Goal: Use online tool/utility: Utilize a website feature to perform a specific function

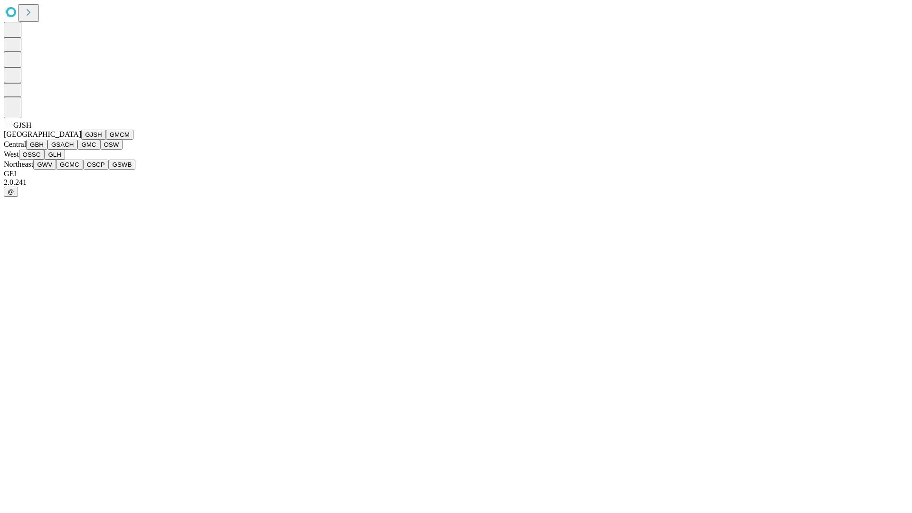
click at [81, 140] on button "GJSH" at bounding box center [93, 135] width 25 height 10
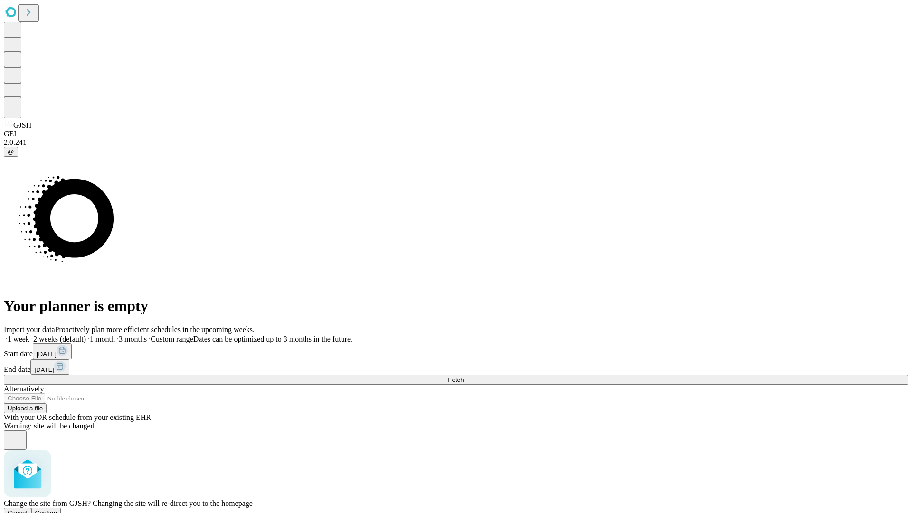
click at [57, 509] on span "Confirm" at bounding box center [46, 512] width 22 height 7
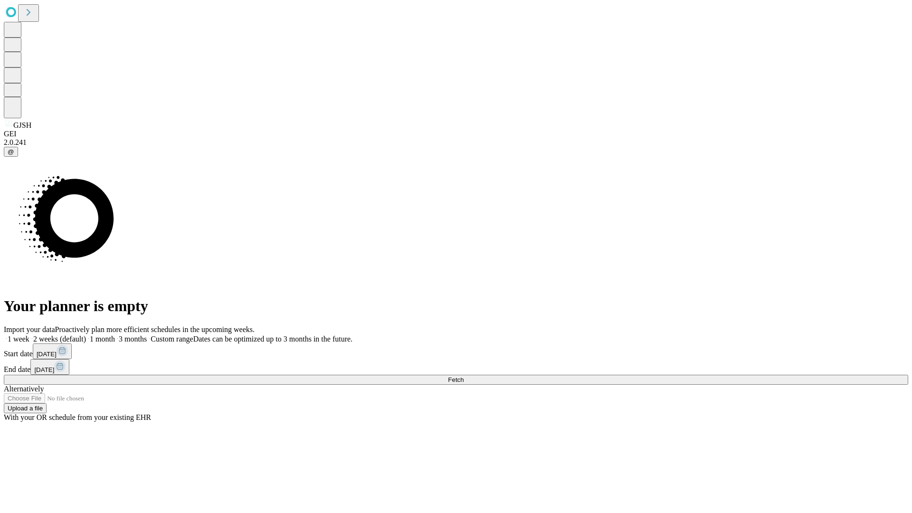
click at [86, 335] on label "2 weeks (default)" at bounding box center [57, 339] width 57 height 8
click at [463, 376] on span "Fetch" at bounding box center [456, 379] width 16 height 7
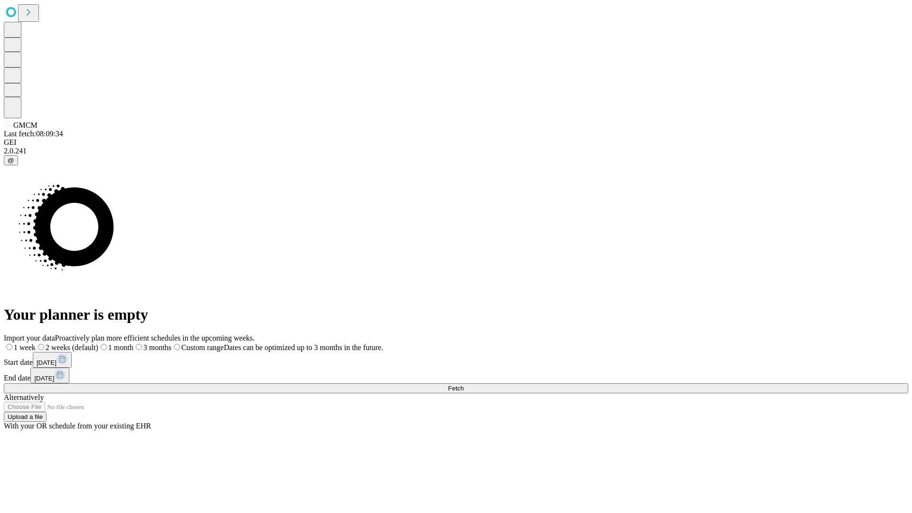
click at [98, 343] on label "2 weeks (default)" at bounding box center [67, 347] width 63 height 8
click at [463, 385] on span "Fetch" at bounding box center [456, 388] width 16 height 7
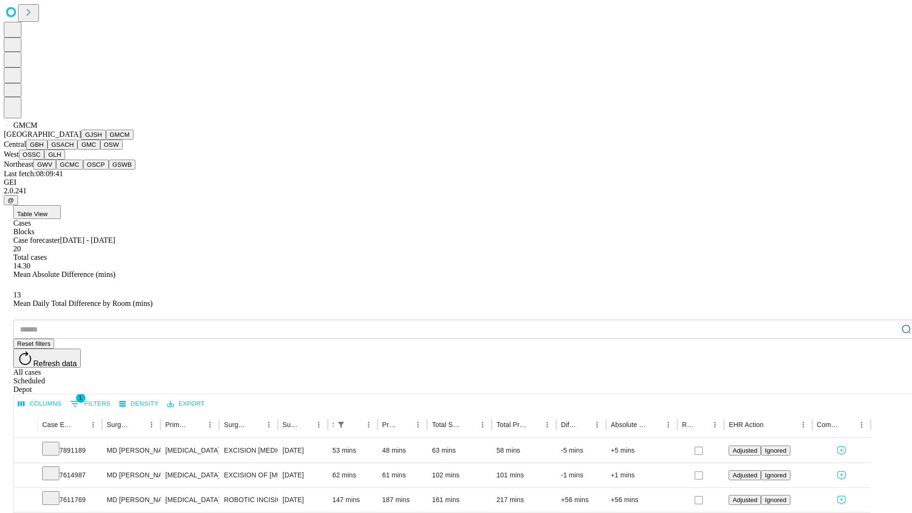
click at [47, 150] on button "GBH" at bounding box center [36, 145] width 21 height 10
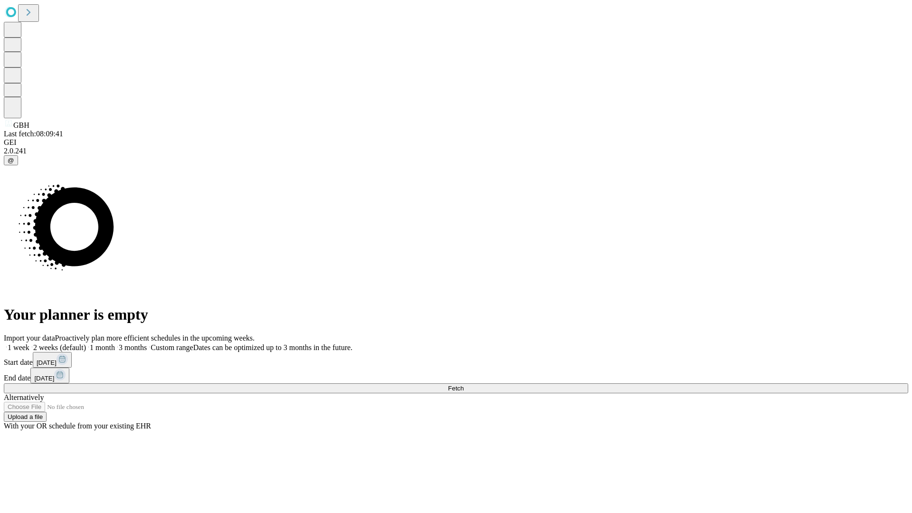
click at [86, 343] on label "2 weeks (default)" at bounding box center [57, 347] width 57 height 8
click at [463, 385] on span "Fetch" at bounding box center [456, 388] width 16 height 7
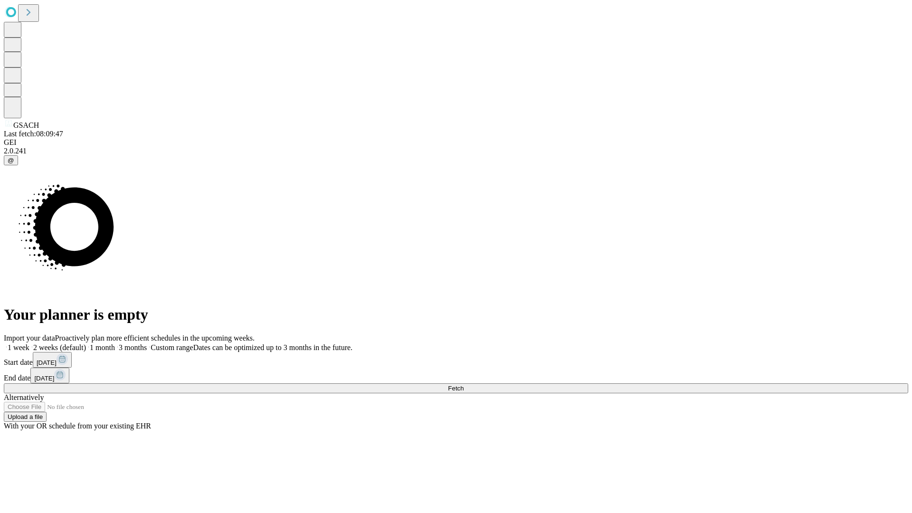
click at [86, 343] on label "2 weeks (default)" at bounding box center [57, 347] width 57 height 8
click at [463, 385] on span "Fetch" at bounding box center [456, 388] width 16 height 7
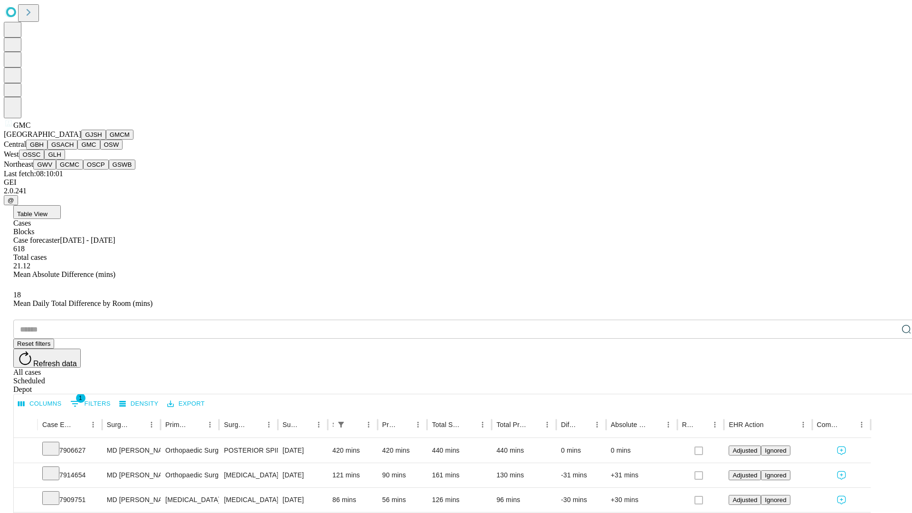
click at [100, 150] on button "OSW" at bounding box center [111, 145] width 23 height 10
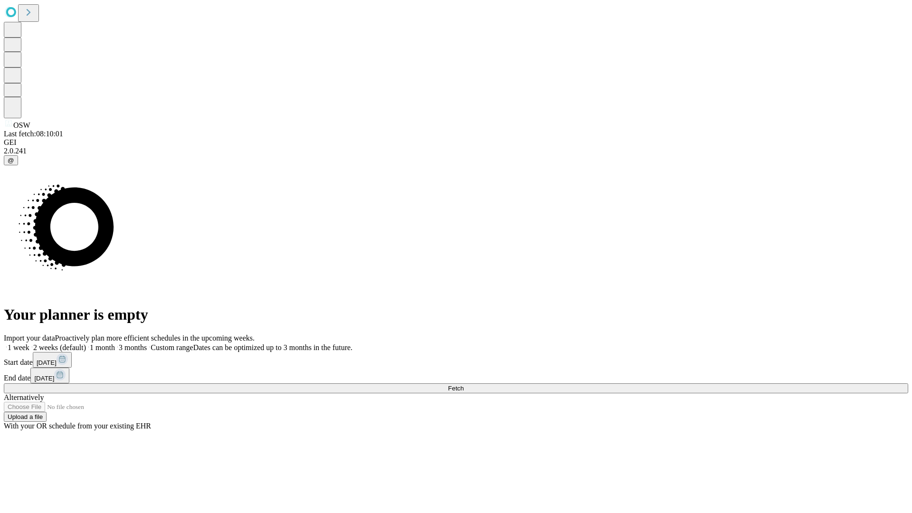
click at [86, 343] on label "2 weeks (default)" at bounding box center [57, 347] width 57 height 8
click at [463, 385] on span "Fetch" at bounding box center [456, 388] width 16 height 7
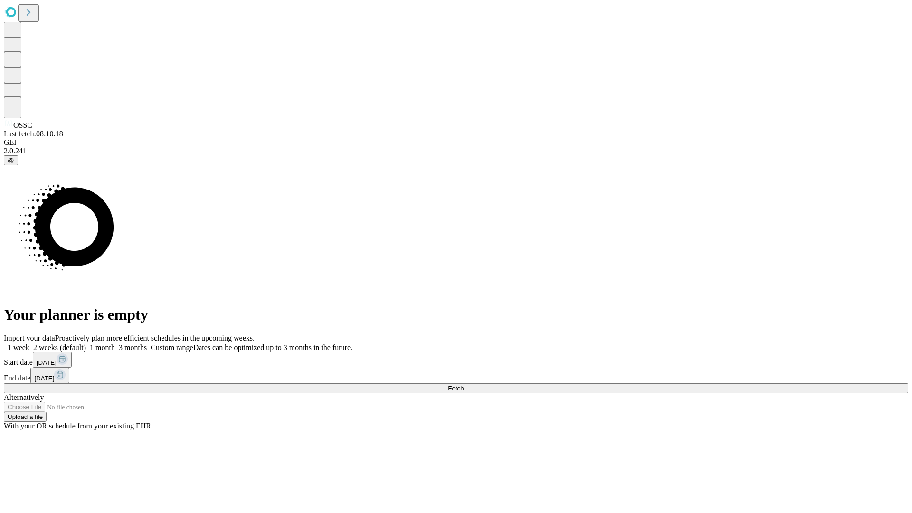
click at [86, 343] on label "2 weeks (default)" at bounding box center [57, 347] width 57 height 8
click at [463, 385] on span "Fetch" at bounding box center [456, 388] width 16 height 7
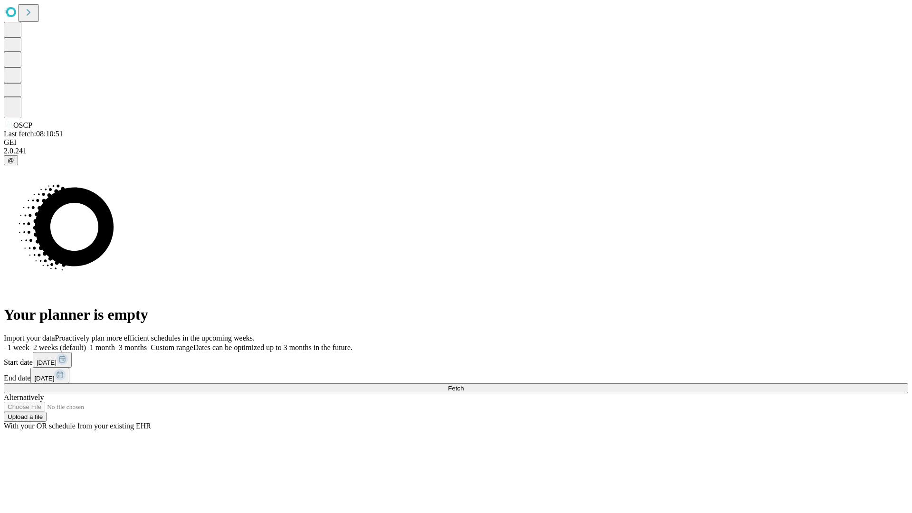
click at [86, 343] on label "2 weeks (default)" at bounding box center [57, 347] width 57 height 8
click at [463, 385] on span "Fetch" at bounding box center [456, 388] width 16 height 7
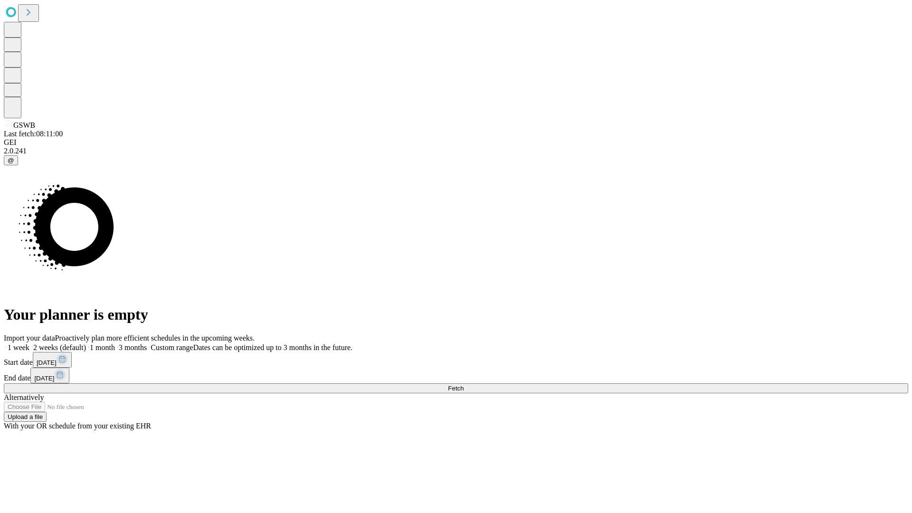
click at [86, 343] on label "2 weeks (default)" at bounding box center [57, 347] width 57 height 8
click at [463, 385] on span "Fetch" at bounding box center [456, 388] width 16 height 7
